Goal: Task Accomplishment & Management: Complete application form

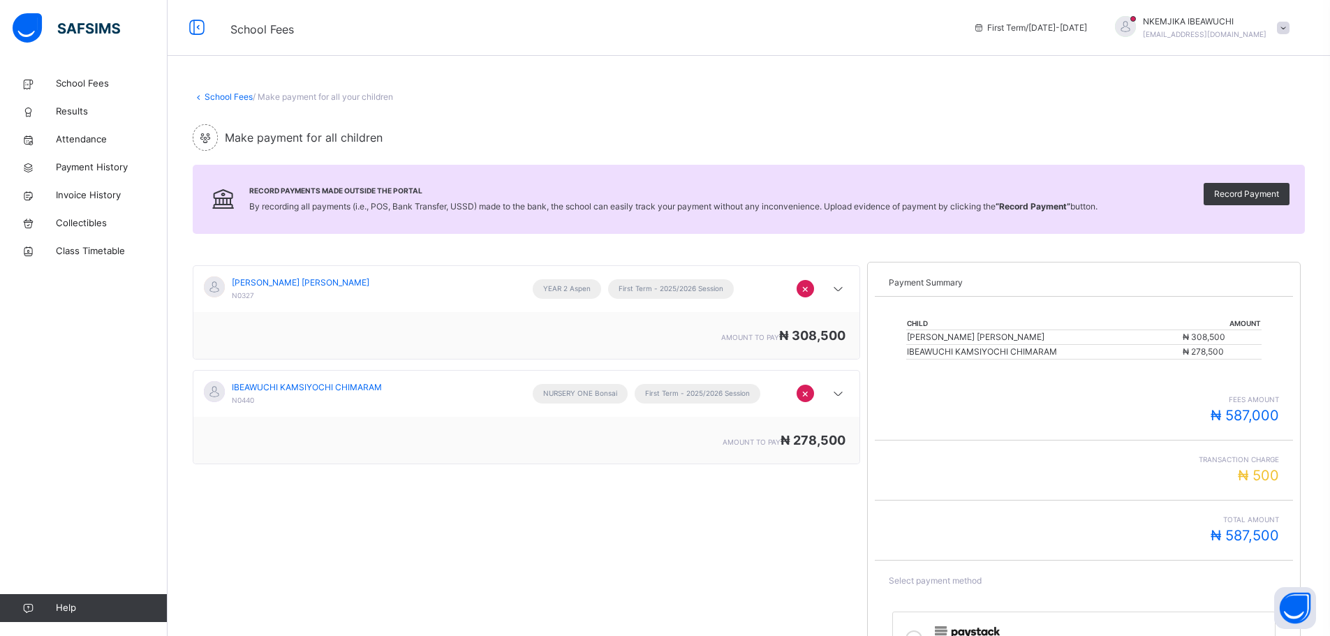
scroll to position [168, 0]
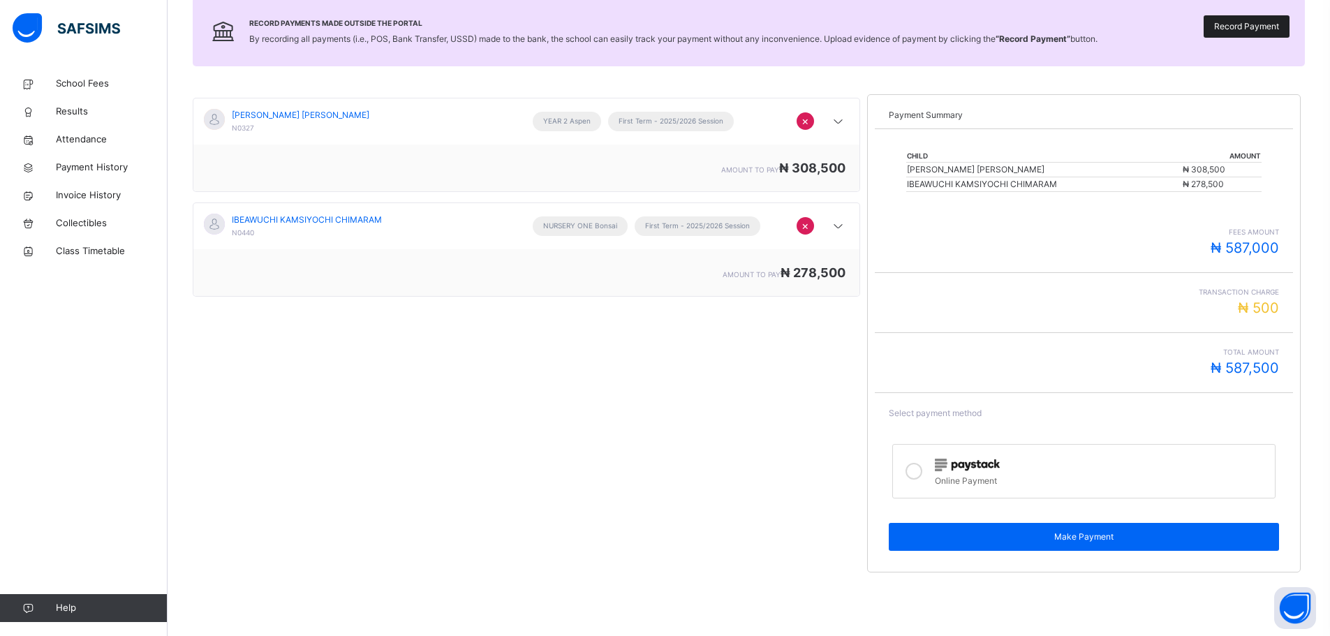
click at [1250, 28] on span "Record Payment" at bounding box center [1246, 26] width 65 height 13
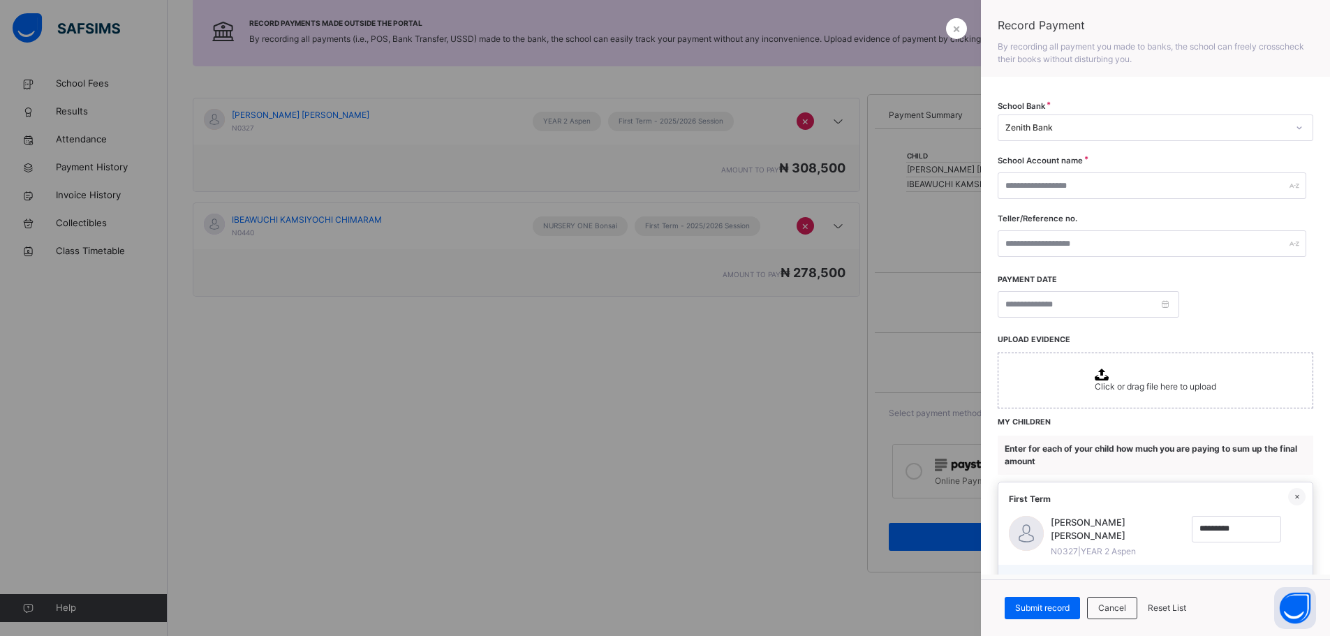
click at [1106, 128] on div "Zenith Bank" at bounding box center [1146, 127] width 282 height 13
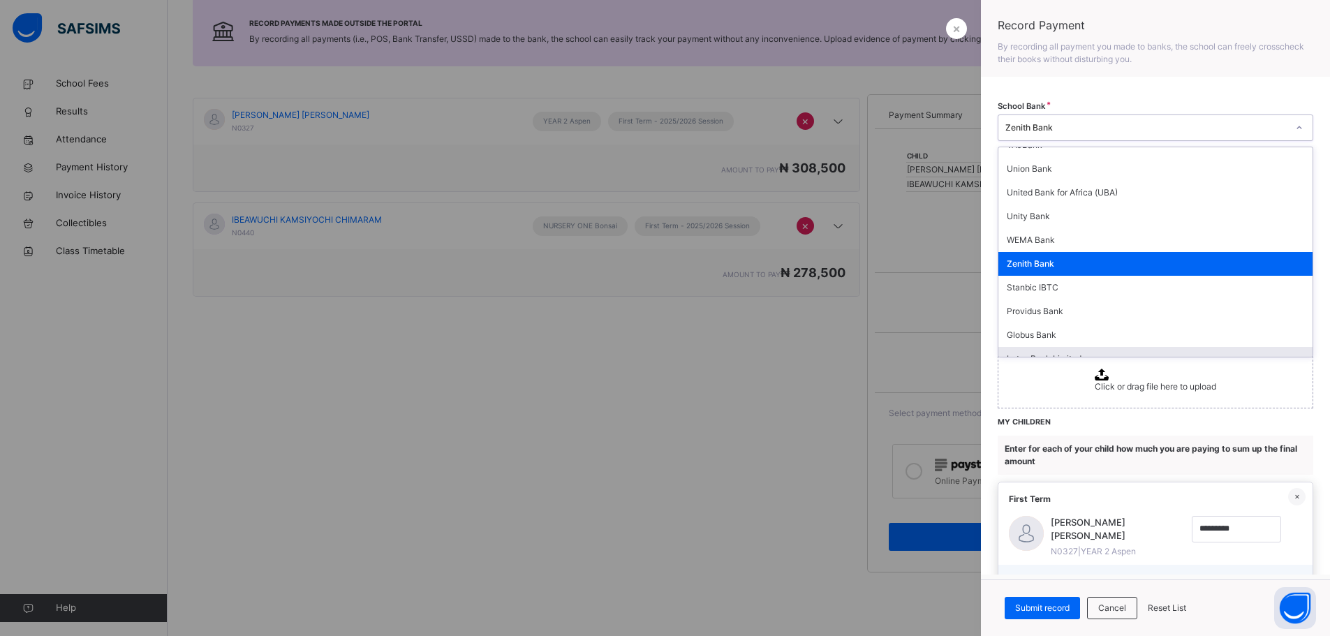
scroll to position [349, 0]
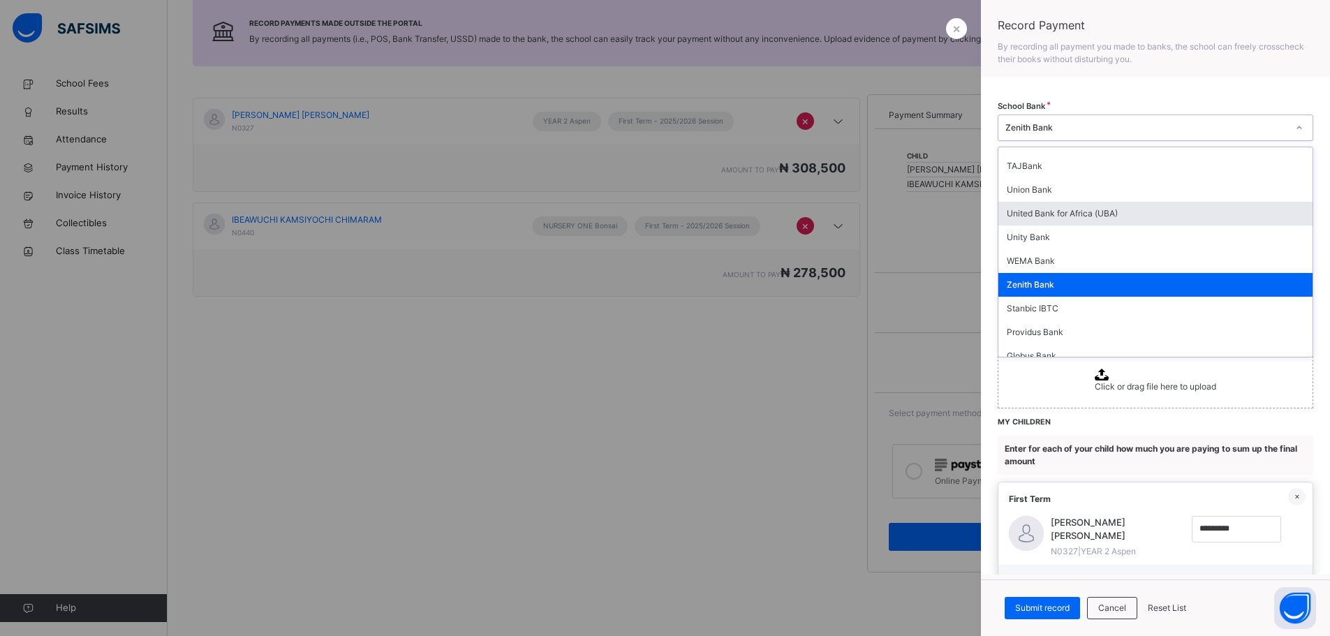
click at [1067, 216] on div "United Bank for Africa (UBA)" at bounding box center [1155, 214] width 314 height 24
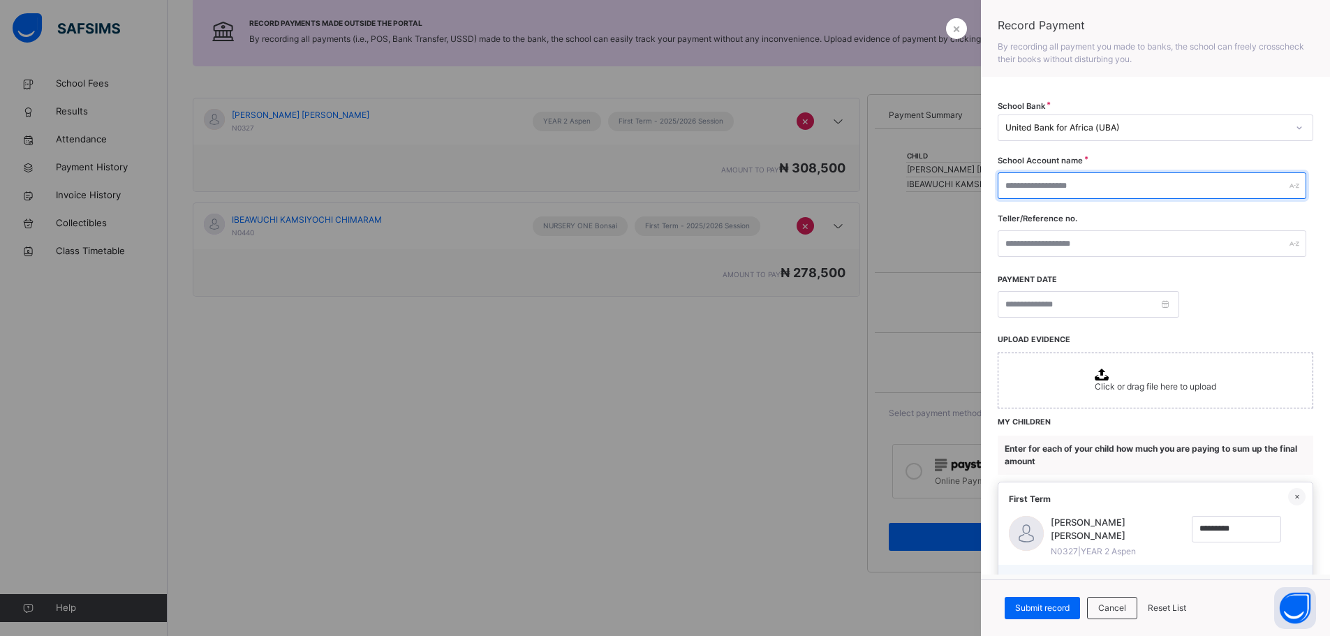
click at [1063, 187] on input "text" at bounding box center [1152, 185] width 309 height 27
type input "**********"
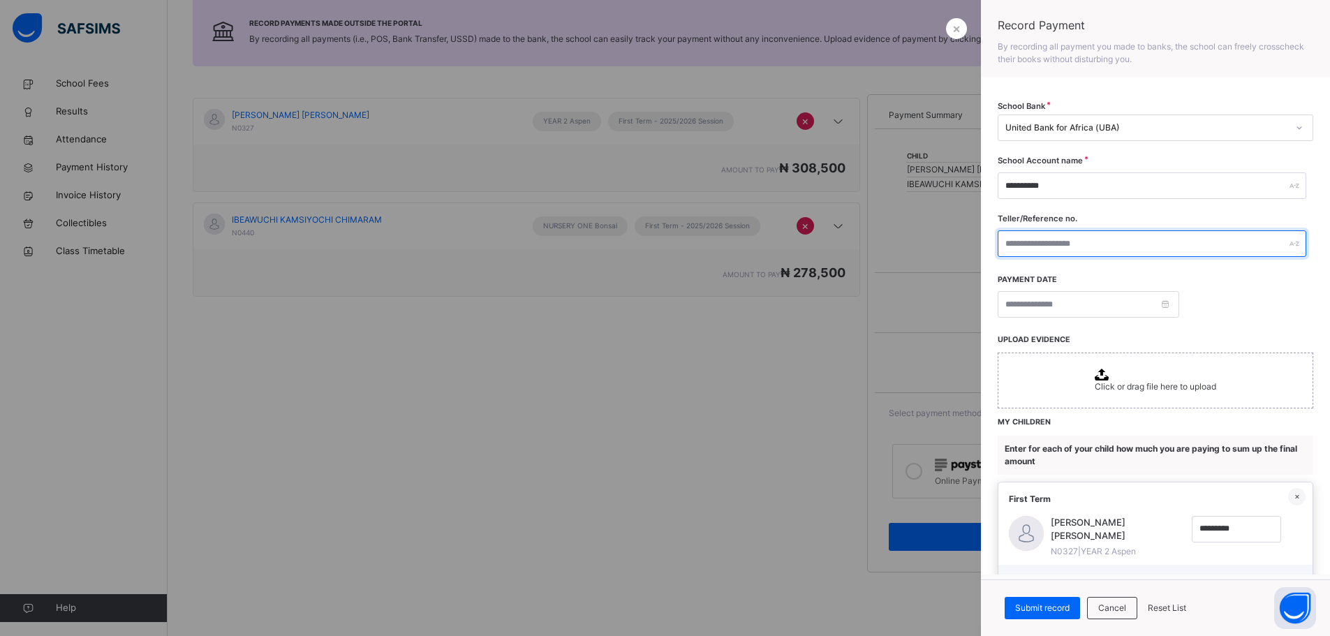
click at [1034, 244] on input "text" at bounding box center [1152, 243] width 309 height 27
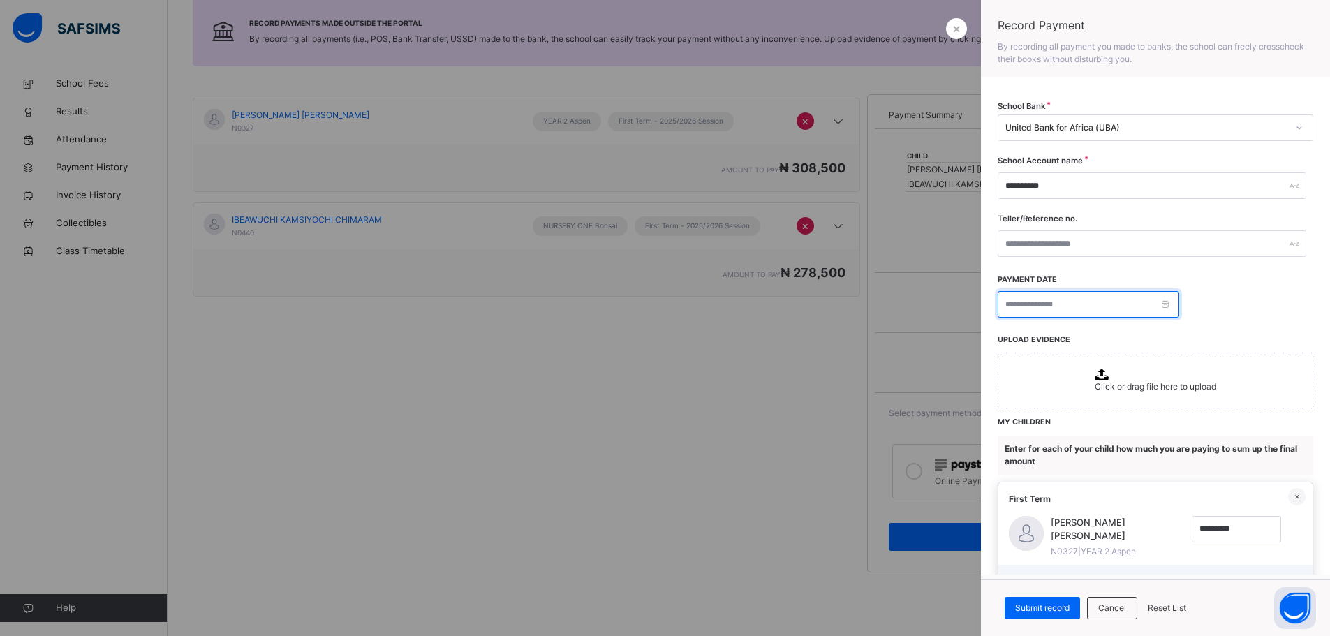
click at [1165, 305] on input at bounding box center [1089, 304] width 182 height 27
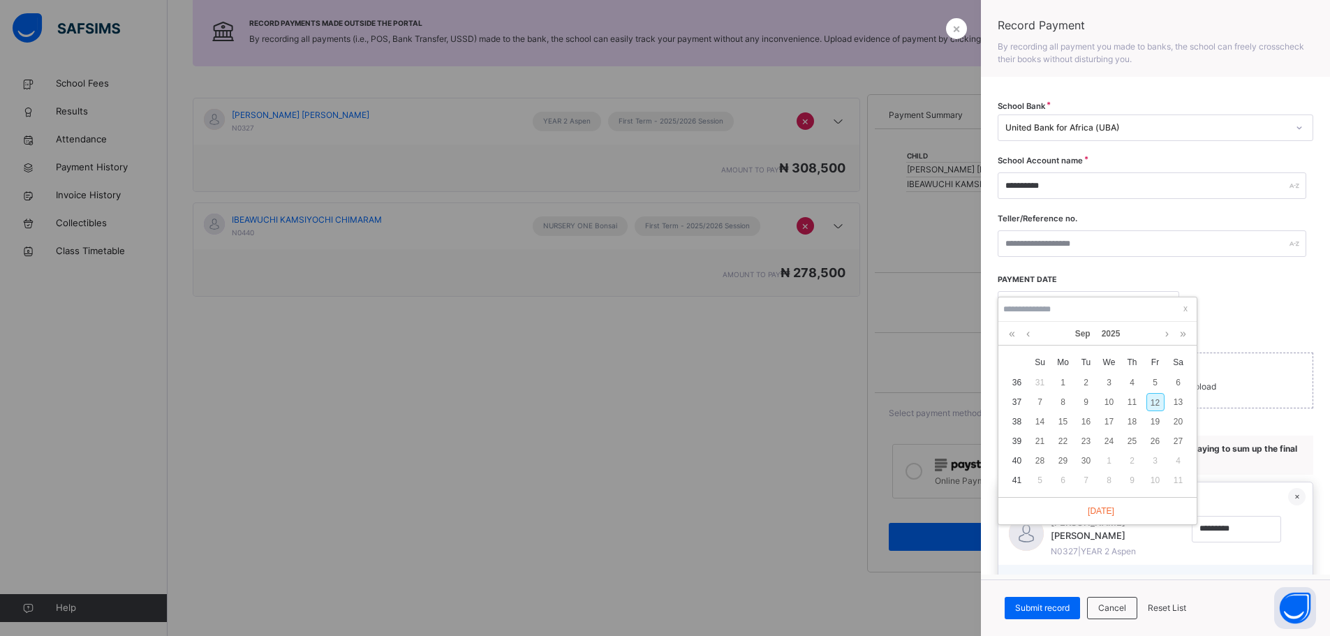
click at [1158, 402] on div "12" at bounding box center [1155, 402] width 18 height 18
type input "**********"
click at [1095, 381] on span "Click or drag file here to upload" at bounding box center [1155, 386] width 121 height 10
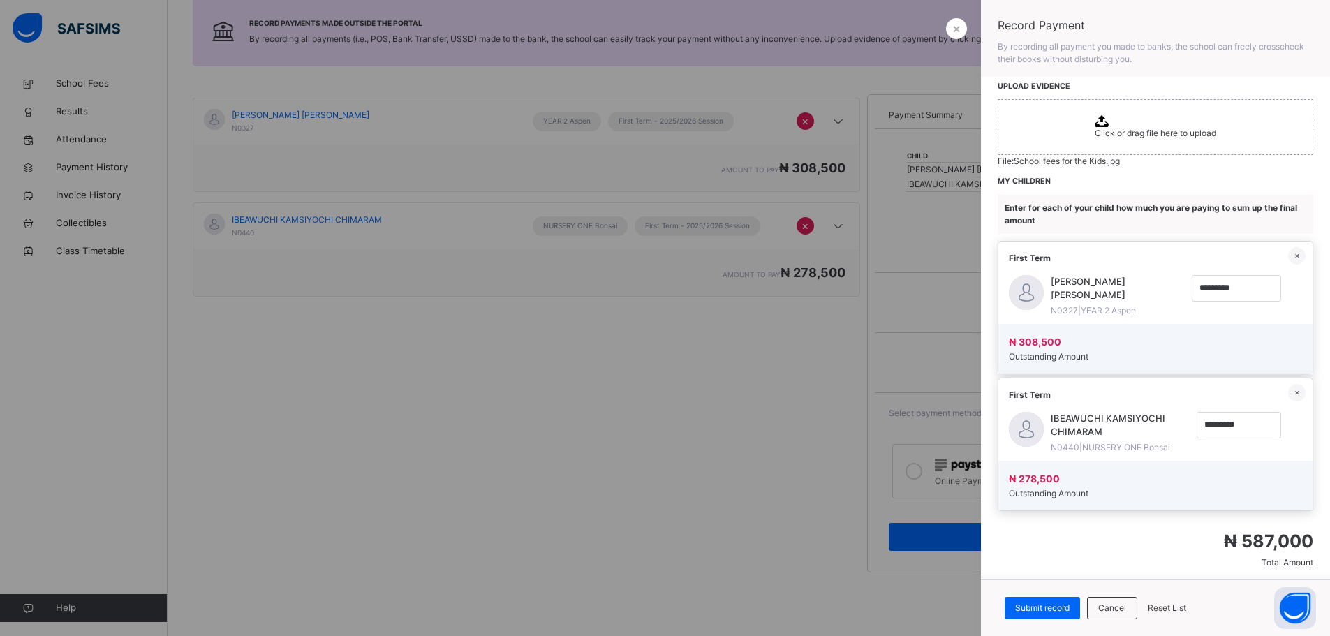
scroll to position [284, 0]
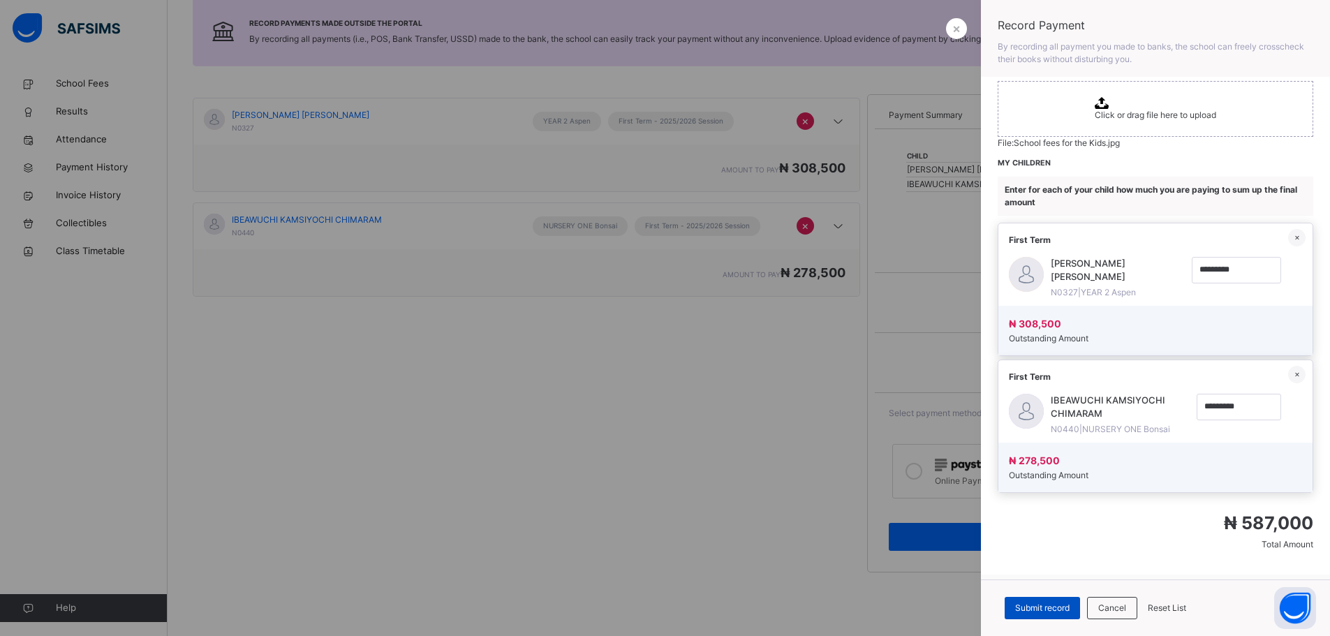
click at [1047, 603] on span "Submit record" at bounding box center [1042, 608] width 54 height 13
click at [1037, 607] on span "Submit record" at bounding box center [1042, 608] width 54 height 13
click at [1164, 605] on span "Reset List" at bounding box center [1167, 608] width 38 height 13
click at [1045, 607] on span "Submit record" at bounding box center [1042, 608] width 54 height 13
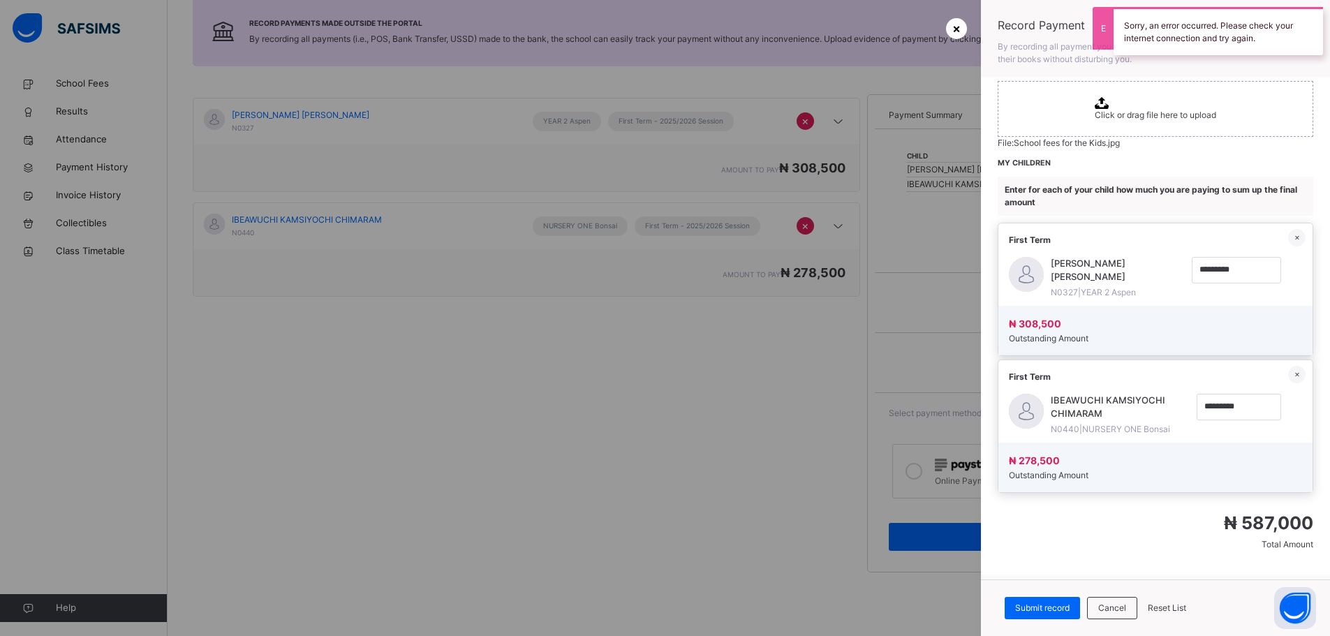
click at [957, 22] on span "×" at bounding box center [956, 28] width 8 height 19
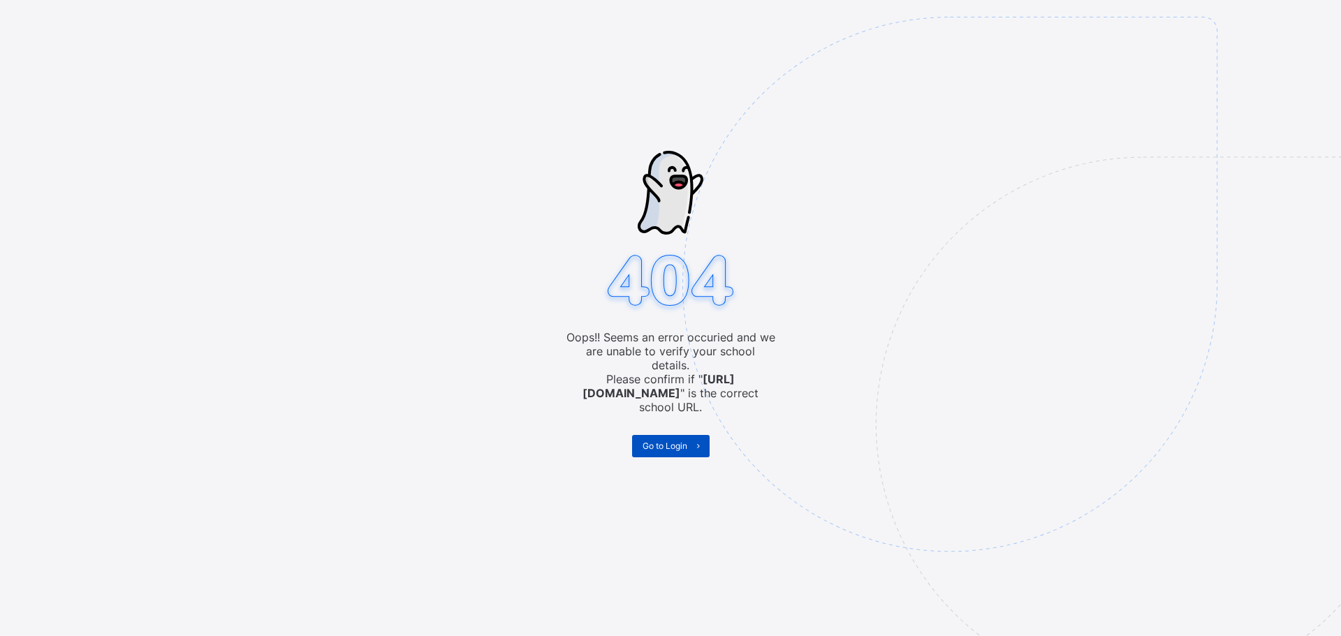
click at [642, 441] on span "Go to Login" at bounding box center [664, 446] width 45 height 10
